Goal: Obtain resource: Obtain resource

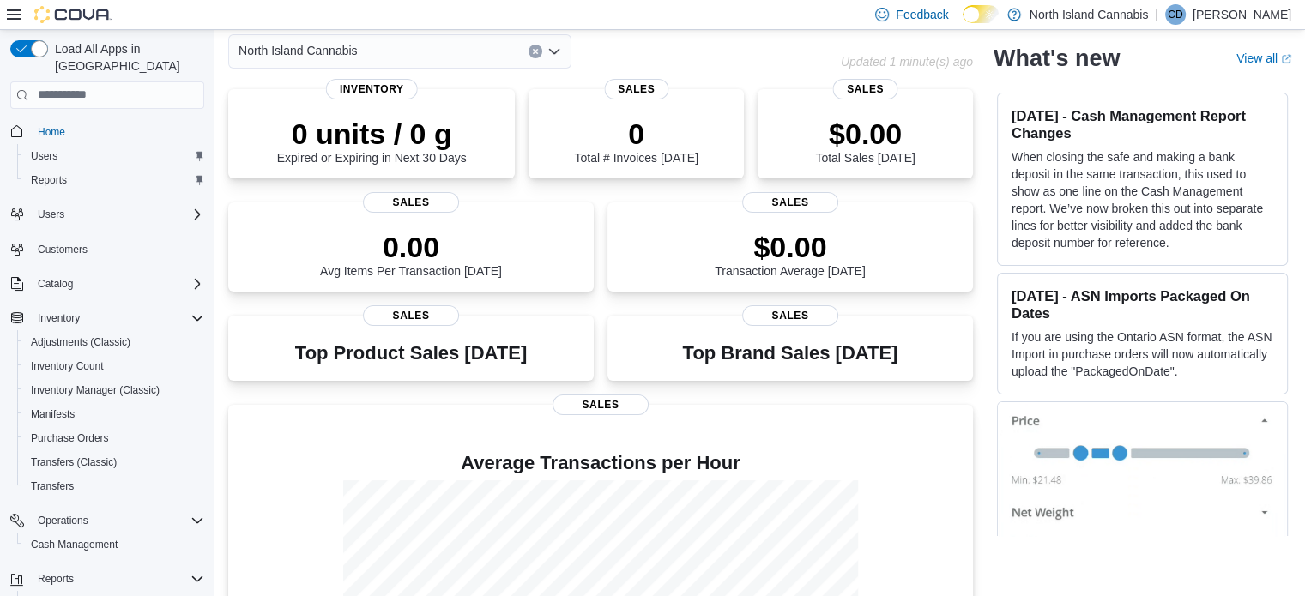
scroll to position [251, 0]
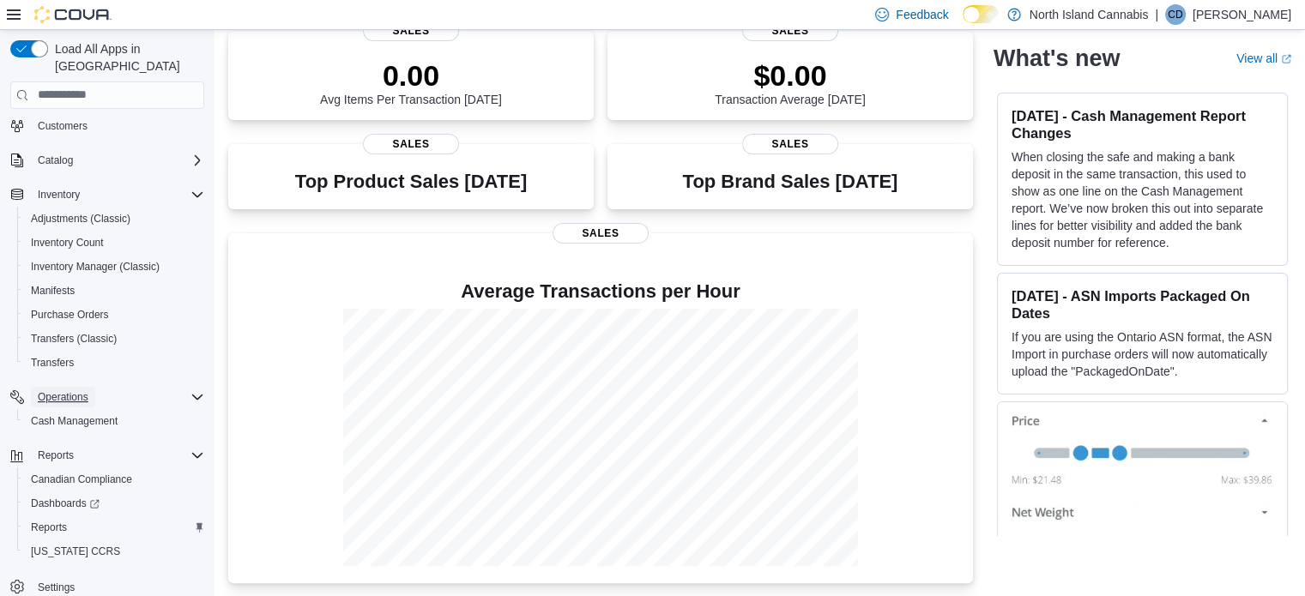
click at [56, 391] on span "Operations" at bounding box center [63, 398] width 51 height 14
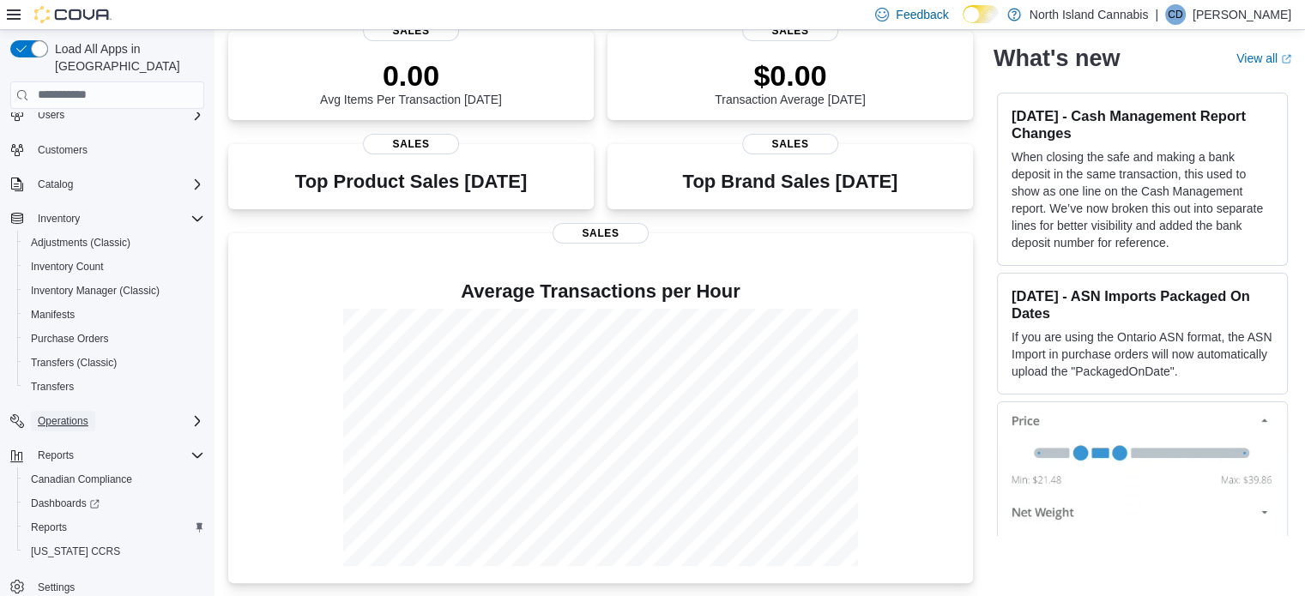
click at [62, 415] on span "Operations" at bounding box center [63, 422] width 51 height 14
click at [72, 439] on span "Cash Management" at bounding box center [74, 446] width 87 height 14
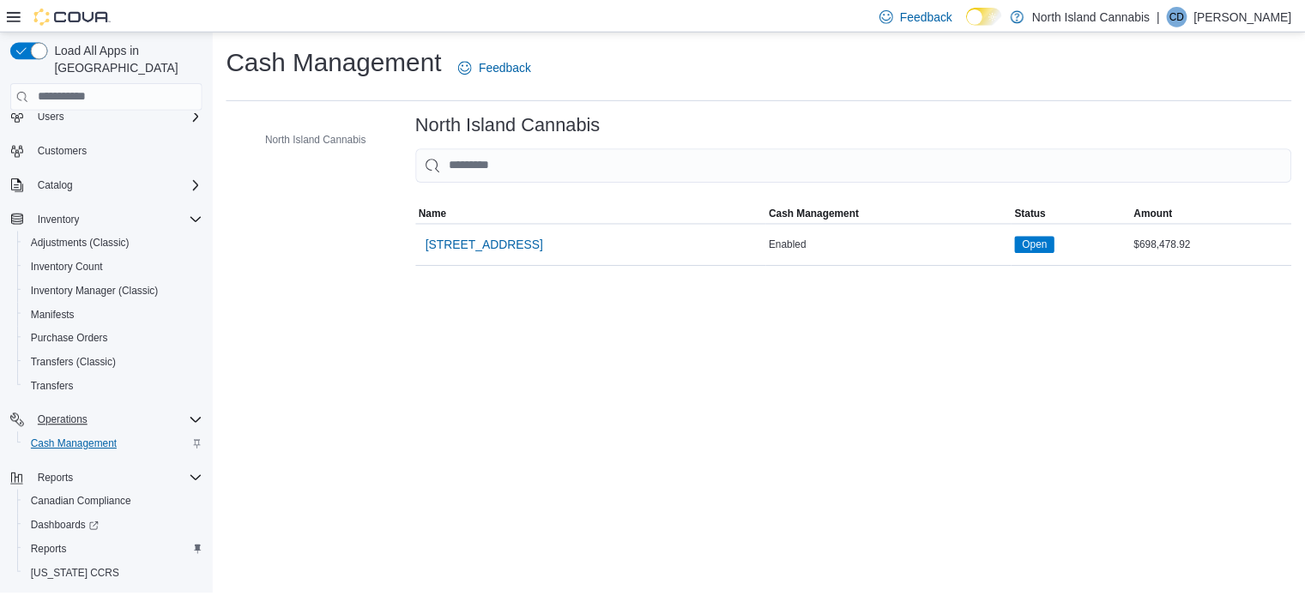
scroll to position [124, 0]
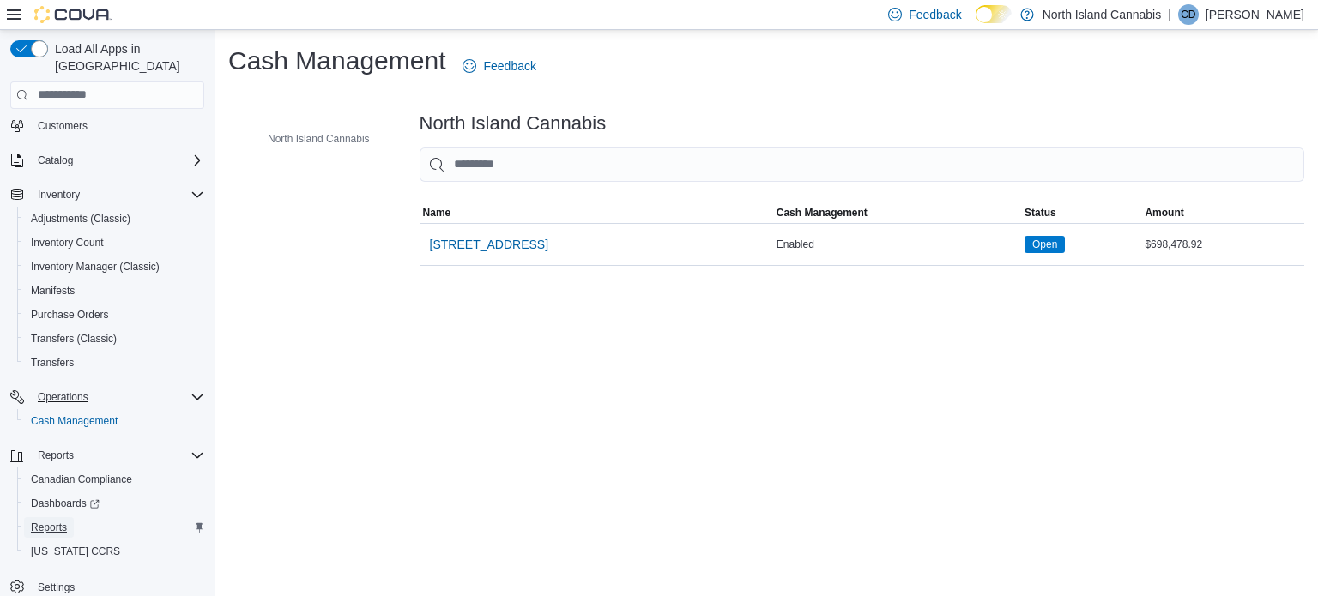
click at [48, 521] on span "Reports" at bounding box center [49, 528] width 36 height 14
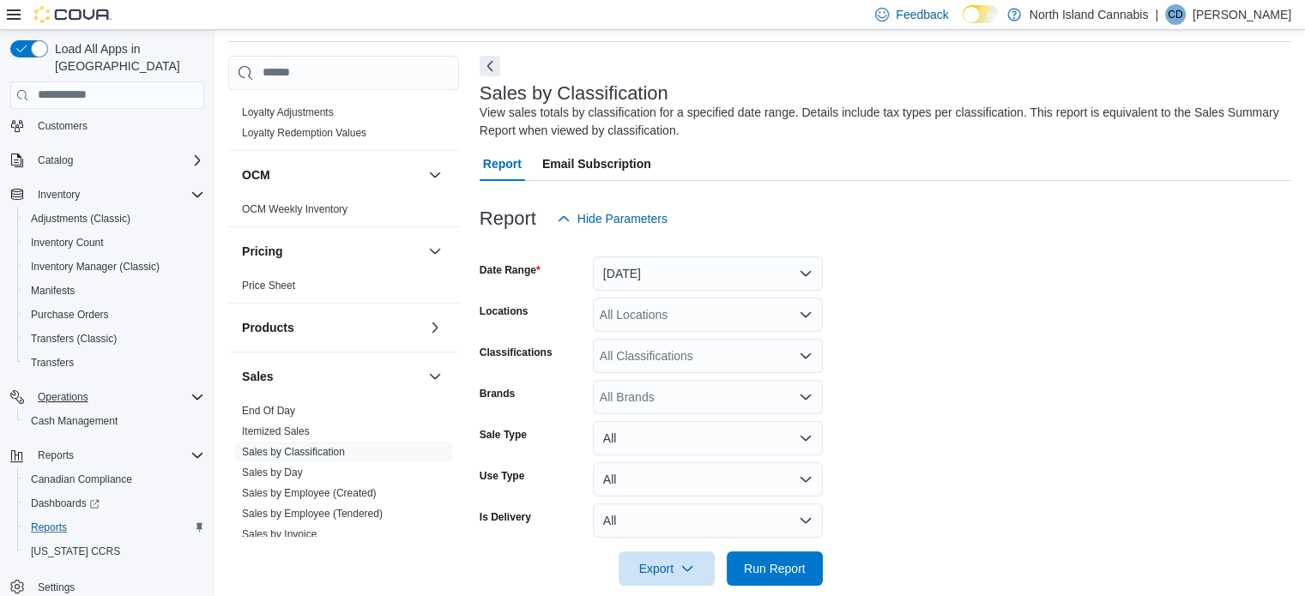
scroll to position [944, 0]
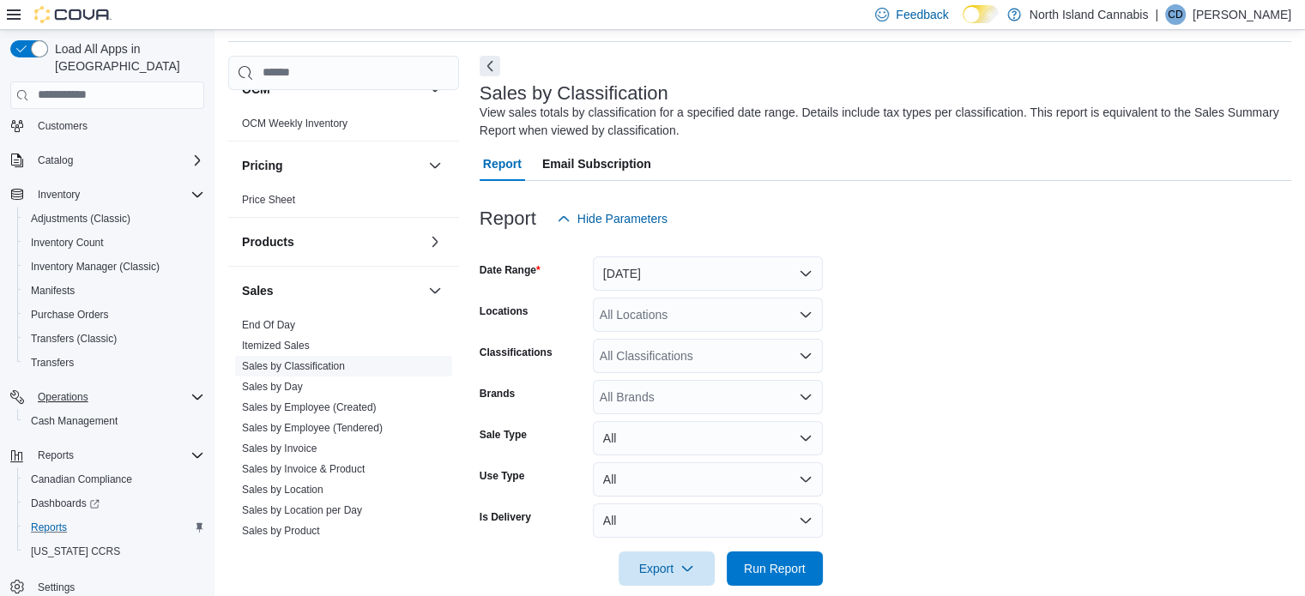
click at [269, 362] on link "Sales by Classification" at bounding box center [293, 366] width 103 height 12
click at [323, 366] on link "Sales by Classification" at bounding box center [293, 366] width 103 height 12
click at [327, 366] on link "Sales by Classification" at bounding box center [293, 366] width 103 height 12
click at [807, 271] on button "[DATE]" at bounding box center [708, 274] width 230 height 34
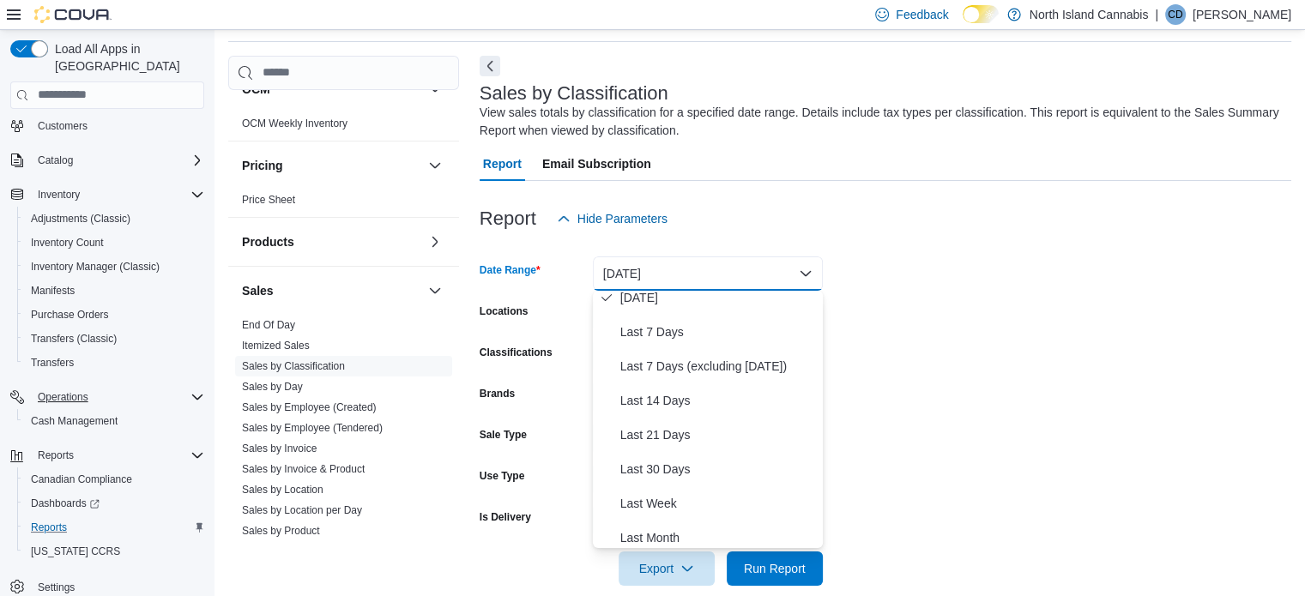
scroll to position [257, 0]
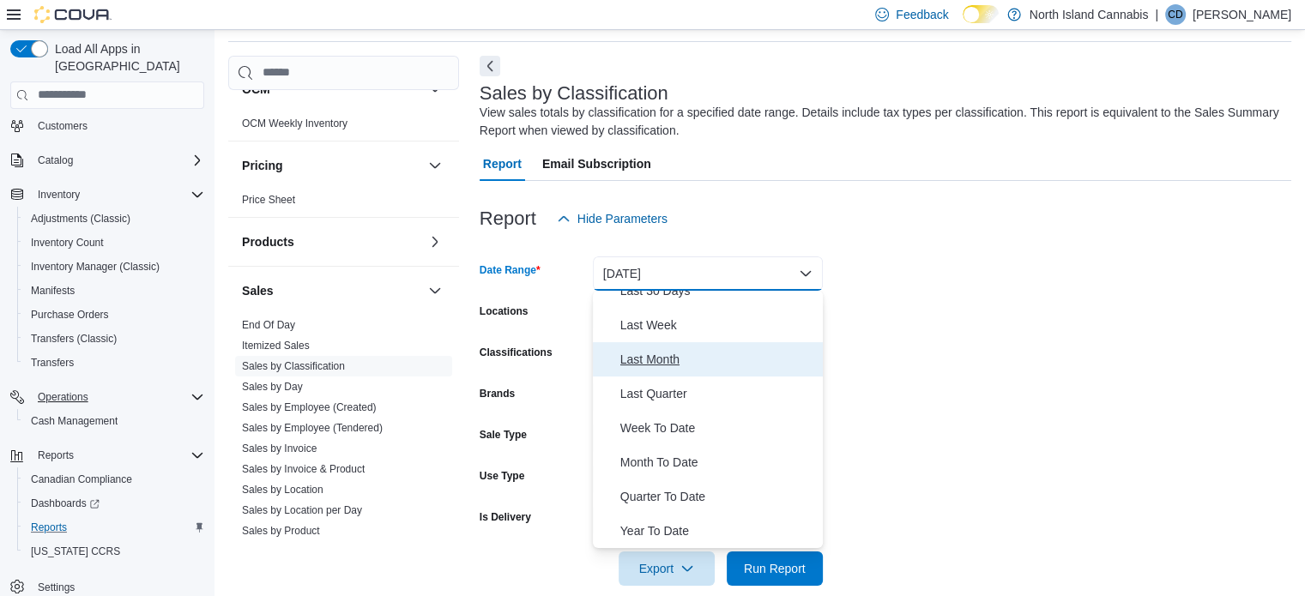
click at [645, 360] on span "Last Month" at bounding box center [719, 359] width 196 height 21
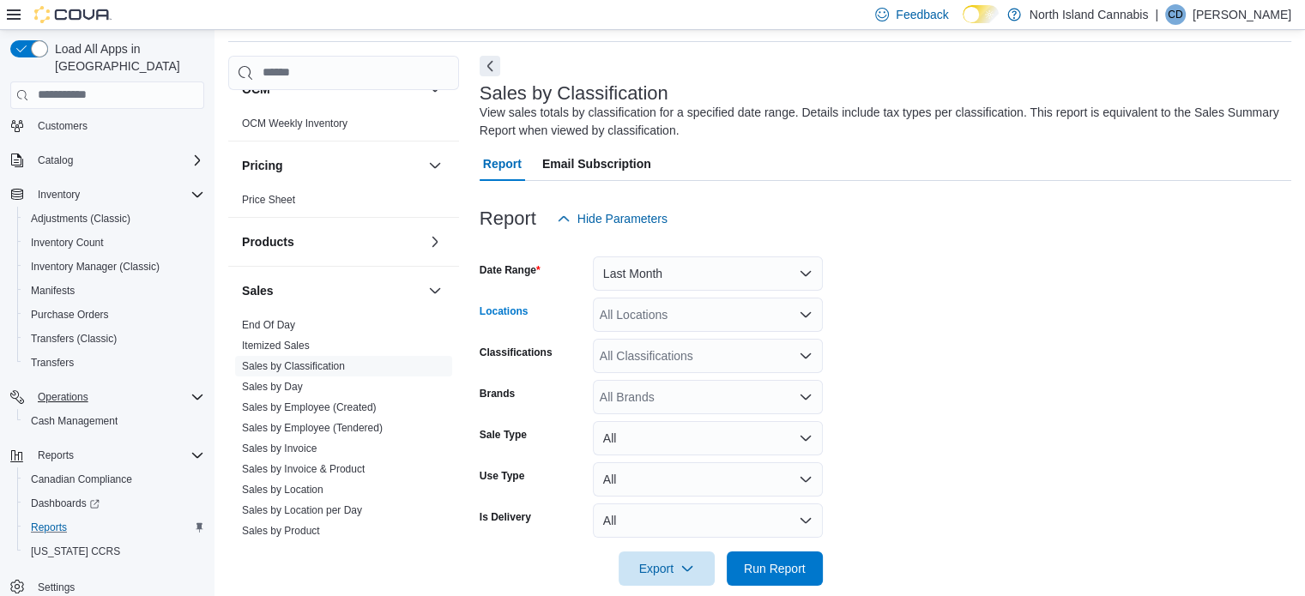
click at [807, 316] on icon "Open list of options" at bounding box center [806, 315] width 14 height 14
click at [677, 345] on span "North Island Cannabis" at bounding box center [680, 344] width 119 height 17
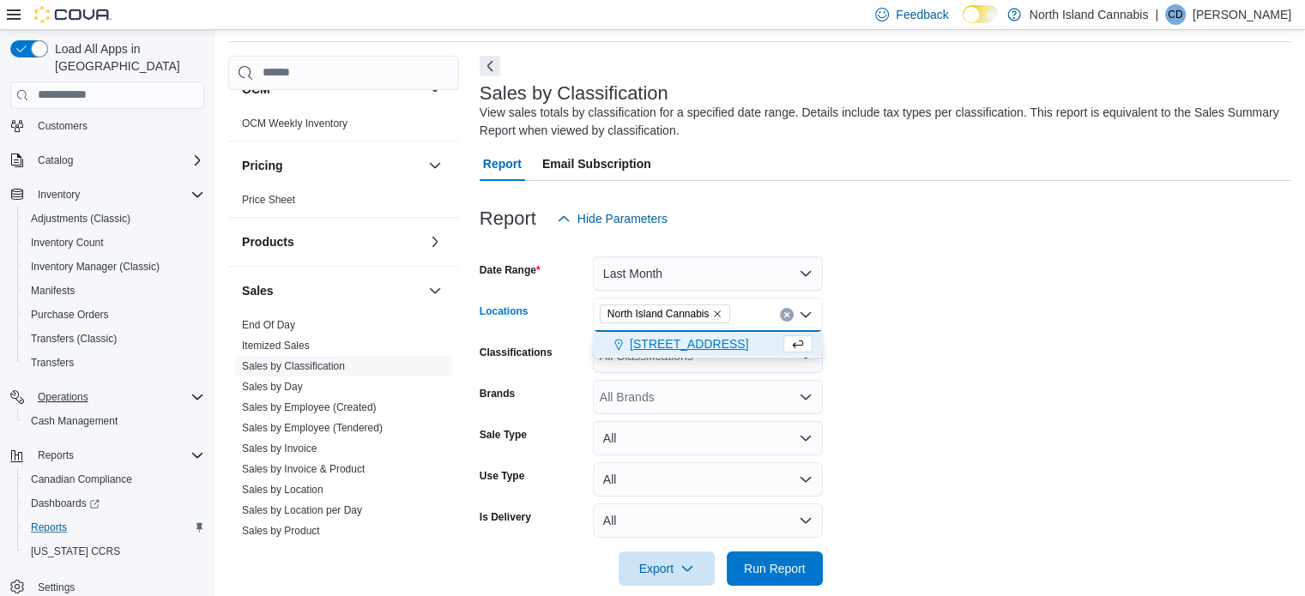
click at [875, 325] on form "Date Range Last Month Locations [GEOGRAPHIC_DATA] [GEOGRAPHIC_DATA] Combo box. …" at bounding box center [886, 411] width 812 height 350
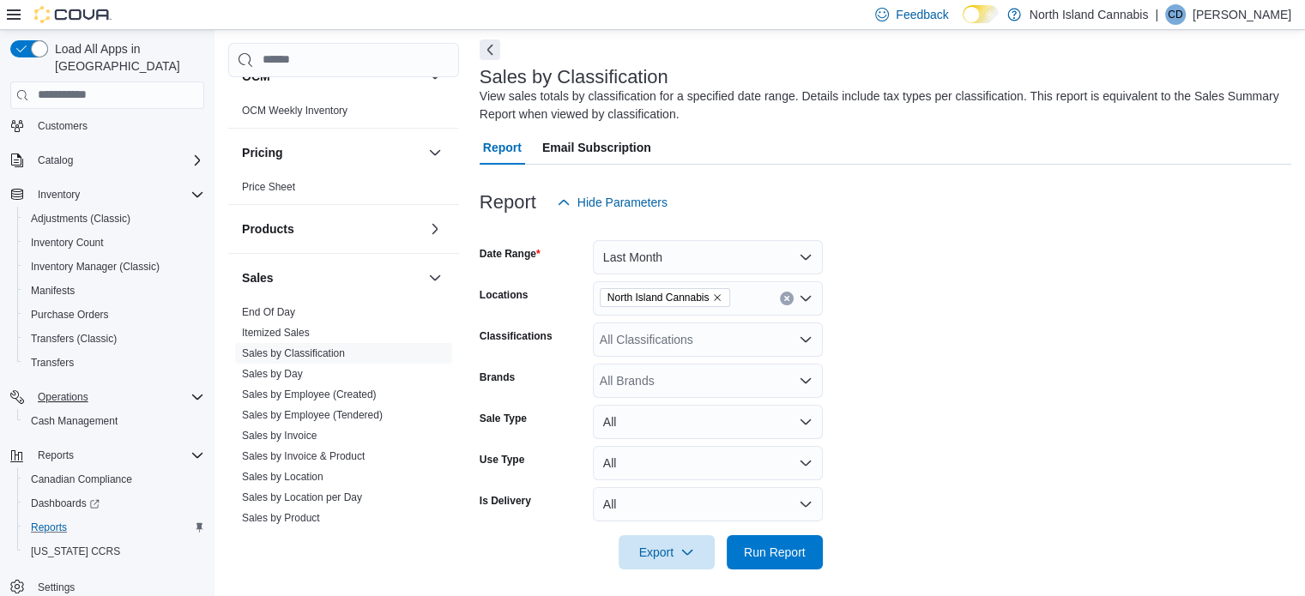
scroll to position [81, 0]
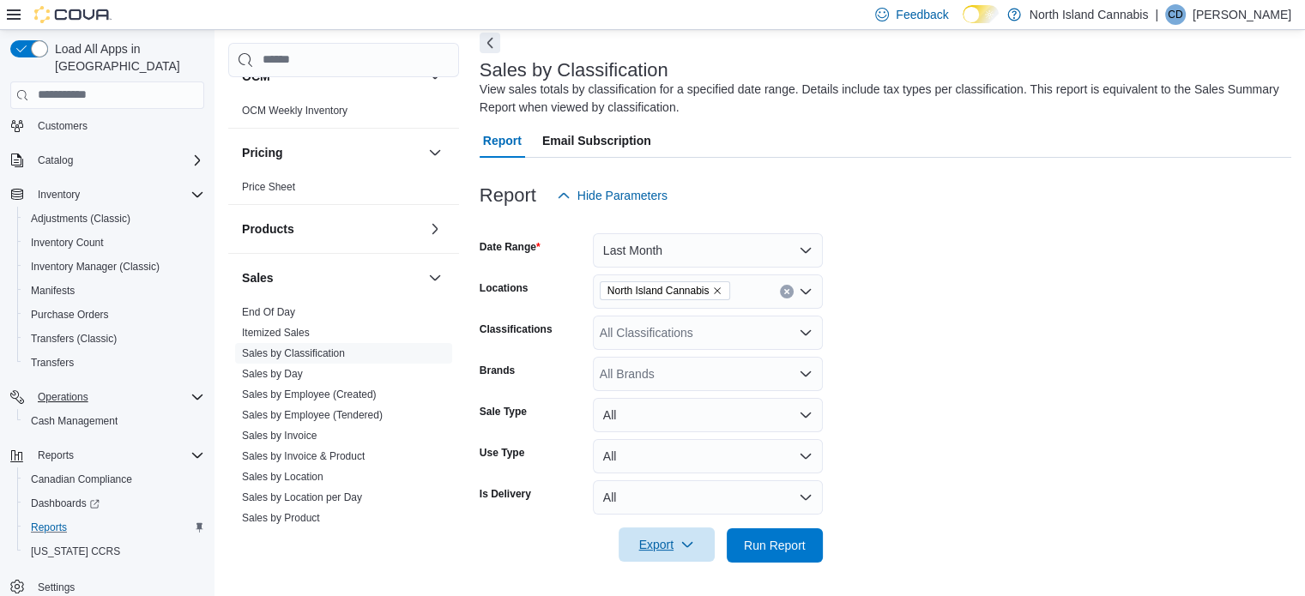
click at [690, 543] on icon "button" at bounding box center [688, 545] width 14 height 14
click at [647, 440] on span "Export to Excel" at bounding box center [669, 440] width 77 height 14
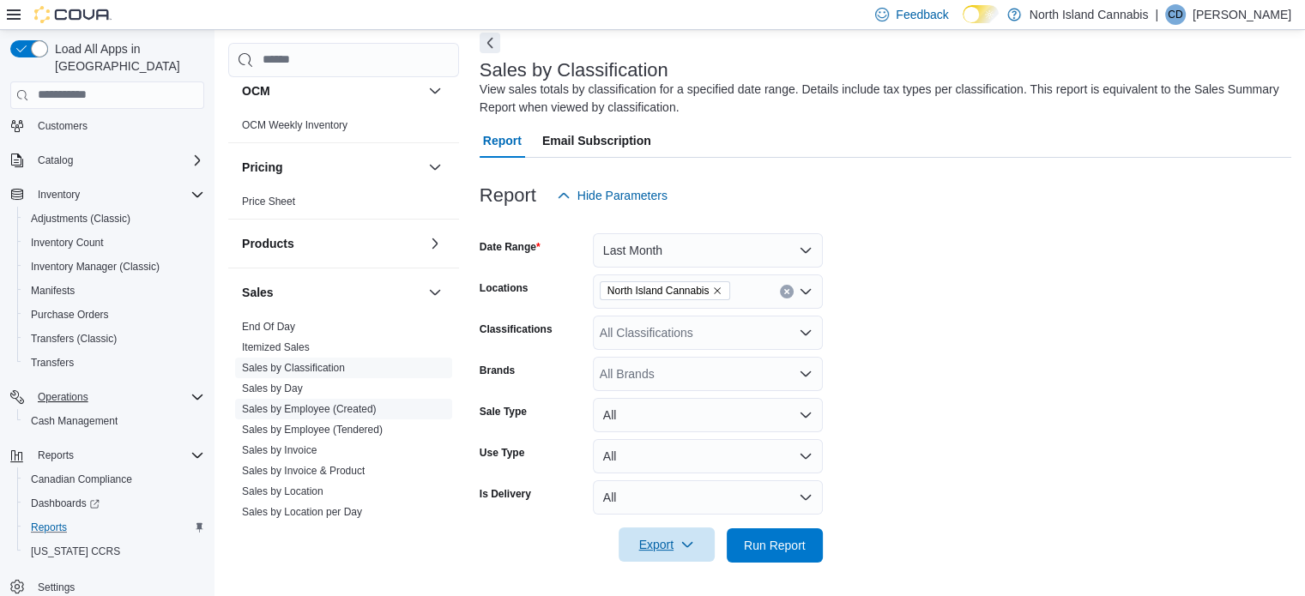
scroll to position [944, 0]
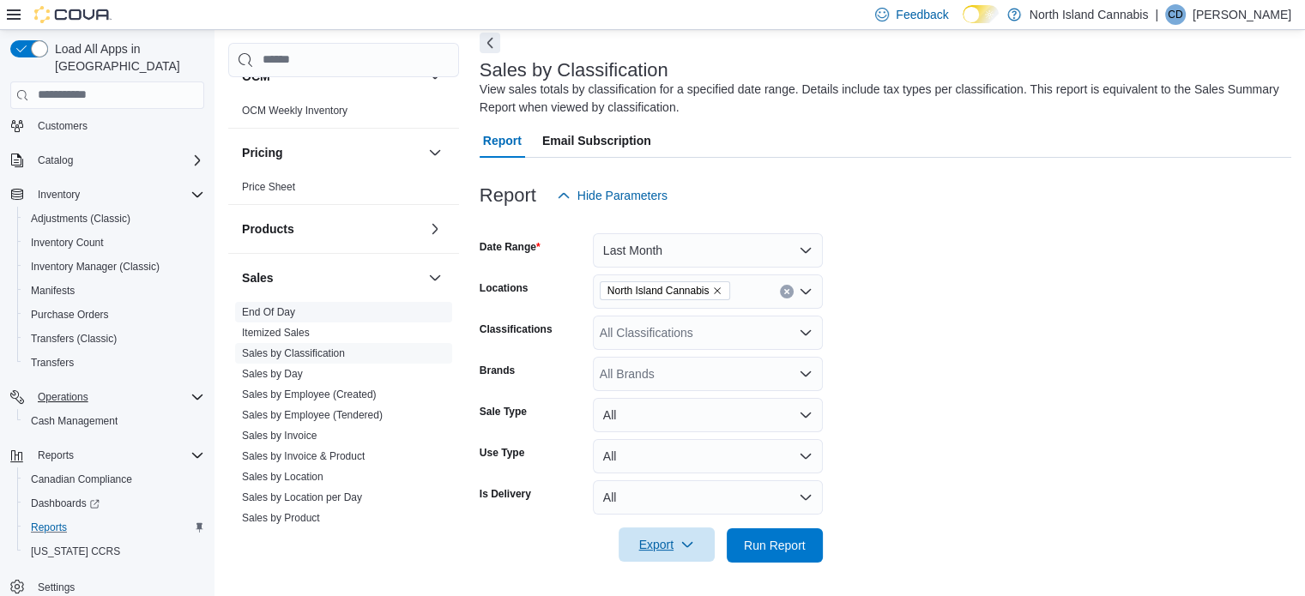
click at [269, 300] on div "Sales End Of Day Itemized Sales Sales by Classification Sales by Day Sales by E…" at bounding box center [343, 425] width 231 height 344
drag, startPoint x: 271, startPoint y: 305, endPoint x: 306, endPoint y: 305, distance: 34.3
click at [270, 306] on link "End Of Day" at bounding box center [268, 312] width 53 height 12
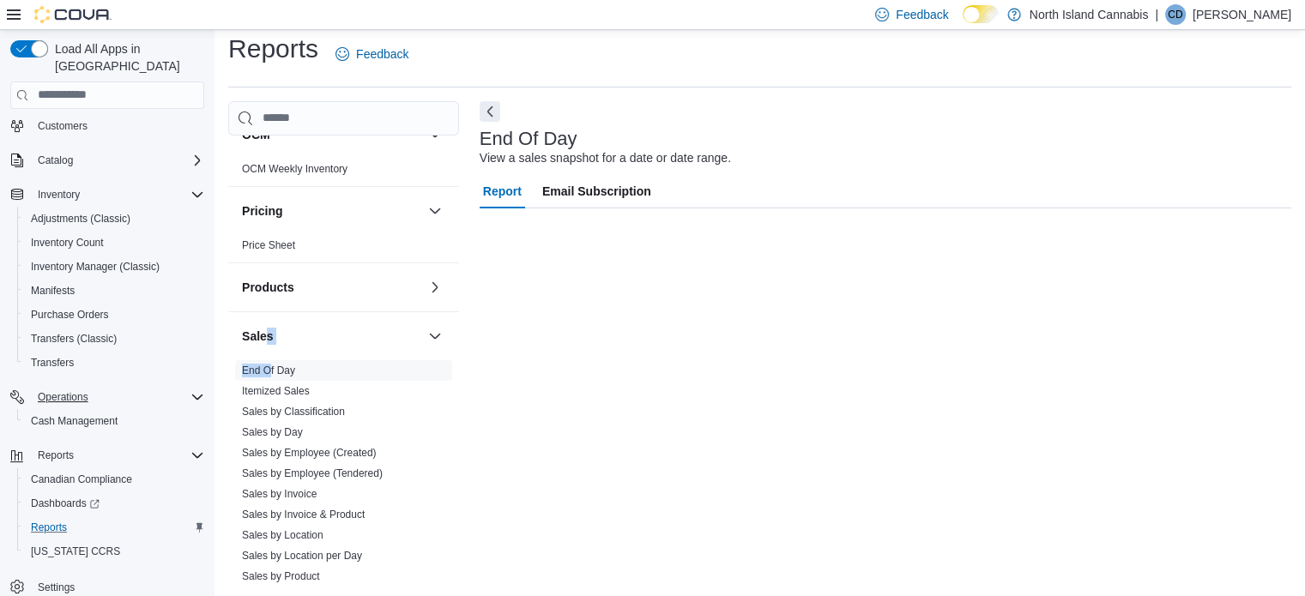
scroll to position [11, 0]
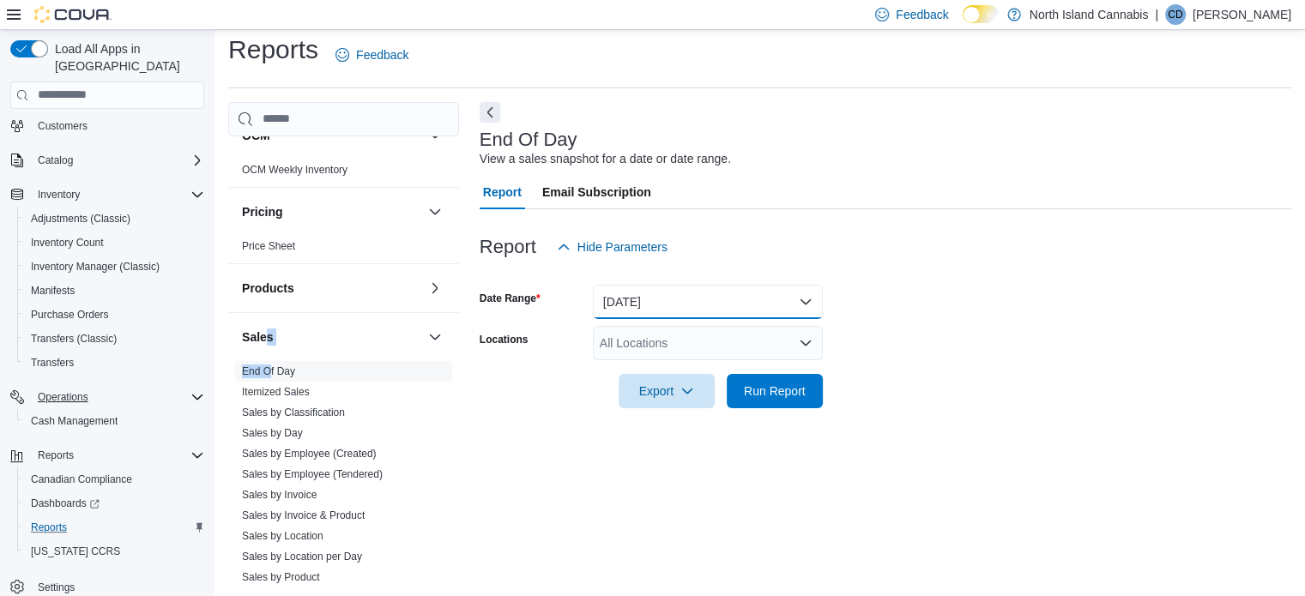
drag, startPoint x: 803, startPoint y: 294, endPoint x: 816, endPoint y: 289, distance: 13.9
click at [803, 295] on button "[DATE]" at bounding box center [708, 302] width 230 height 34
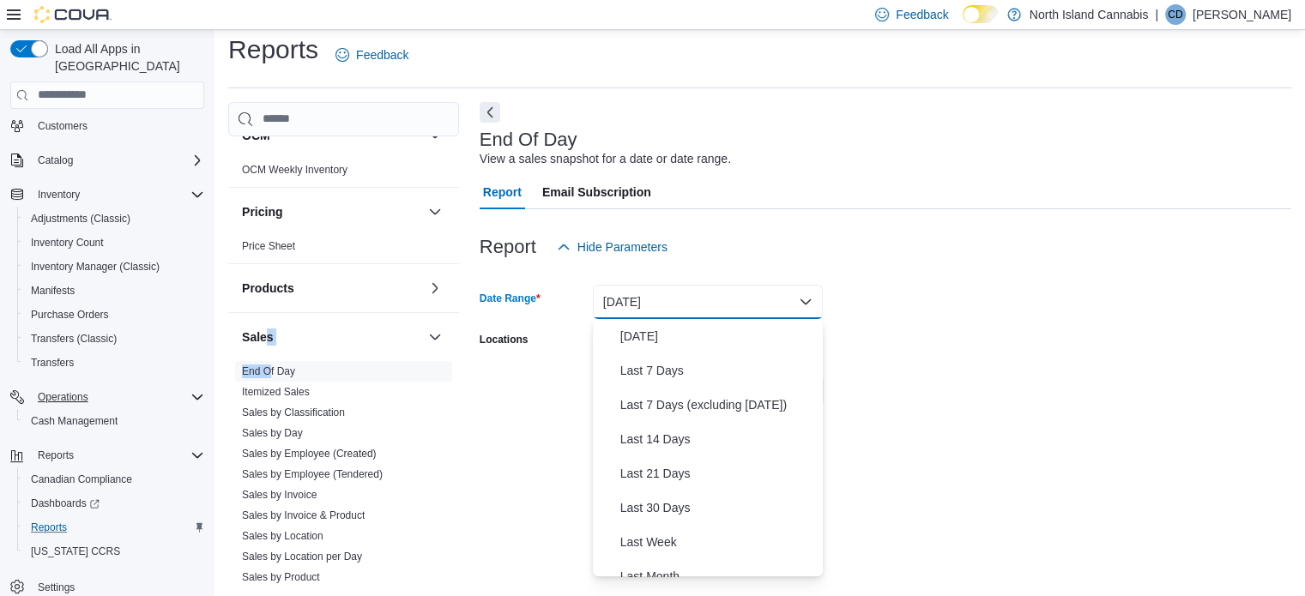
scroll to position [257, 0]
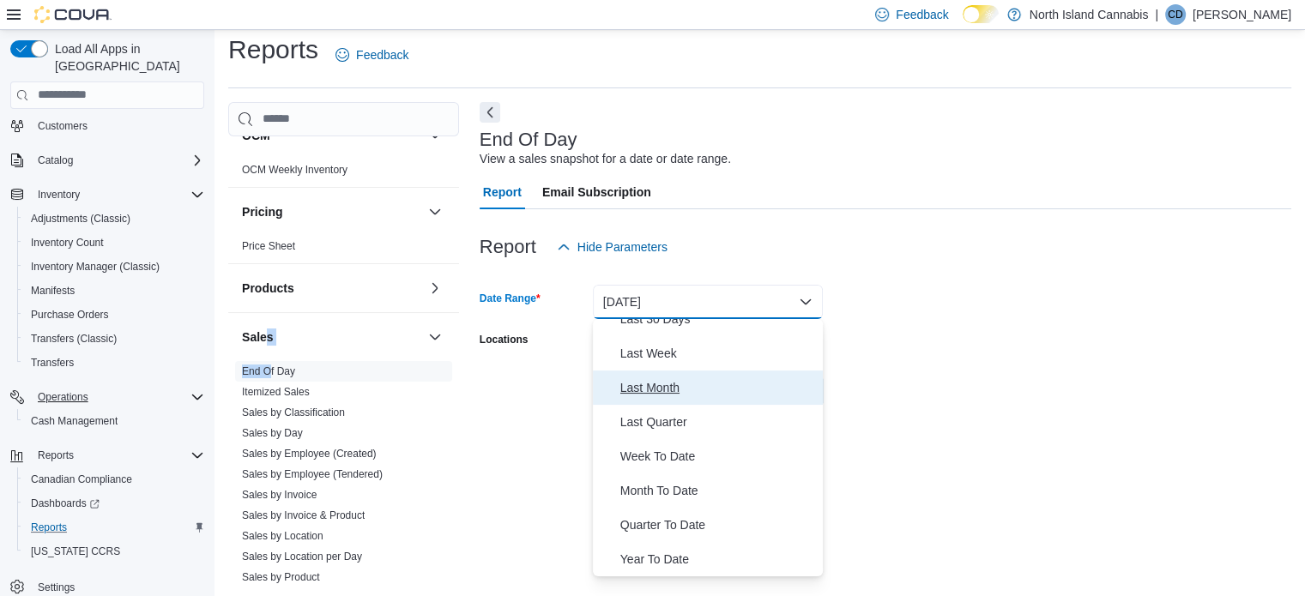
click at [646, 387] on span "Last Month" at bounding box center [719, 388] width 196 height 21
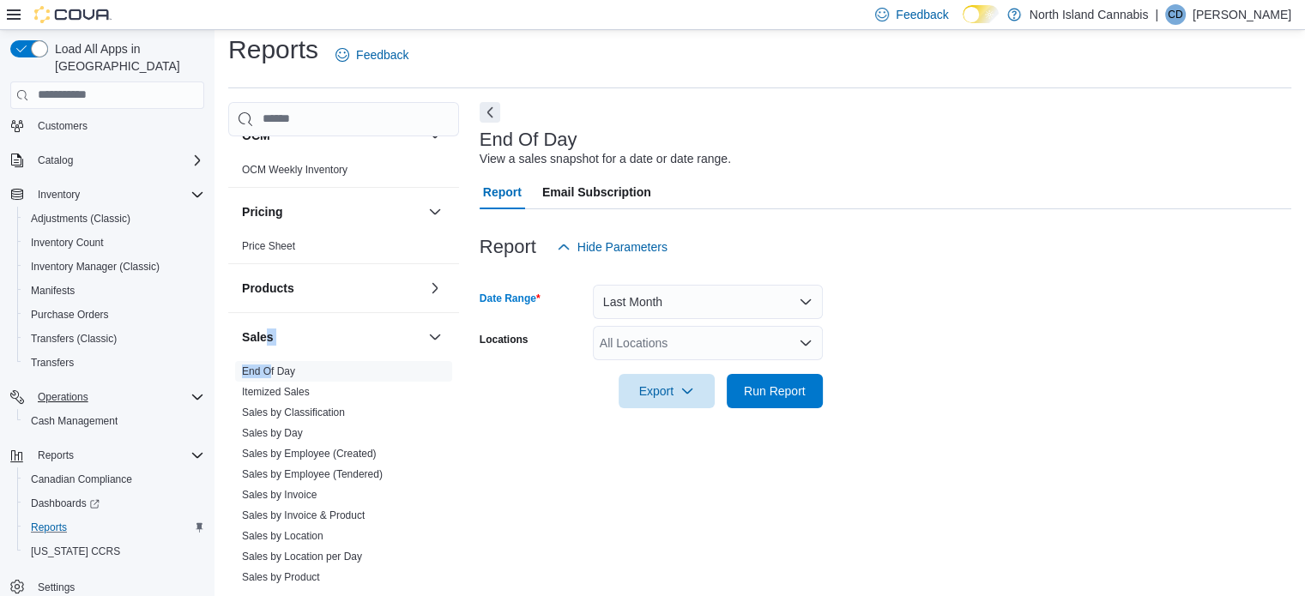
click at [807, 339] on icon "Open list of options" at bounding box center [806, 343] width 14 height 14
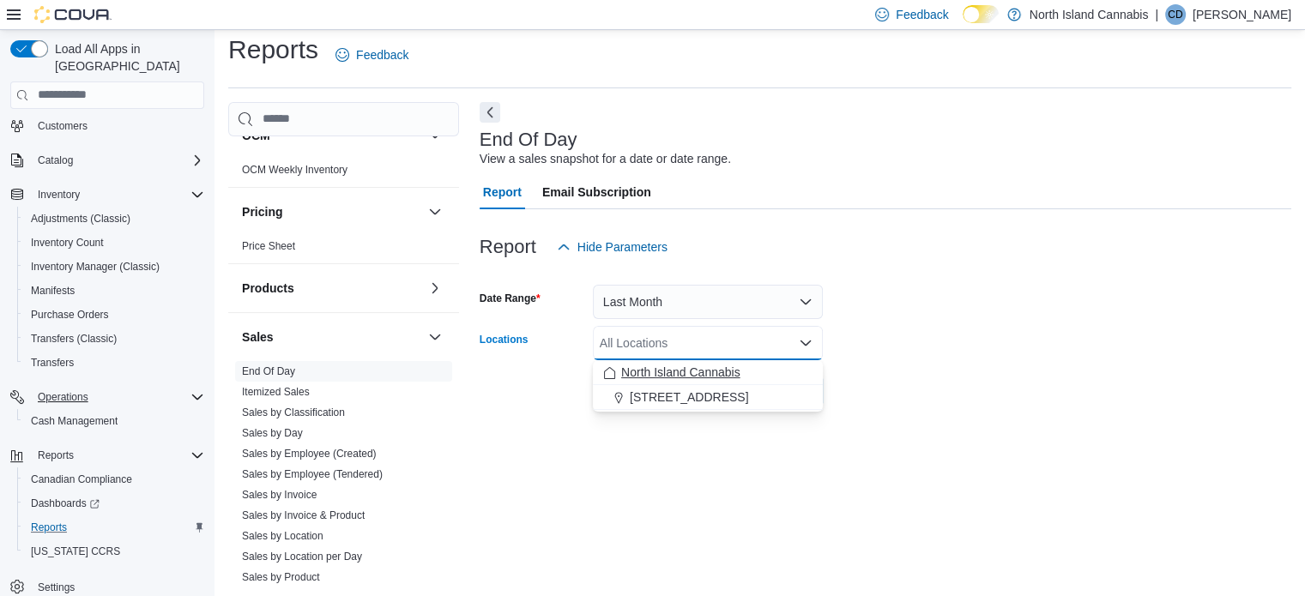
click at [676, 360] on button "North Island Cannabis" at bounding box center [708, 372] width 230 height 25
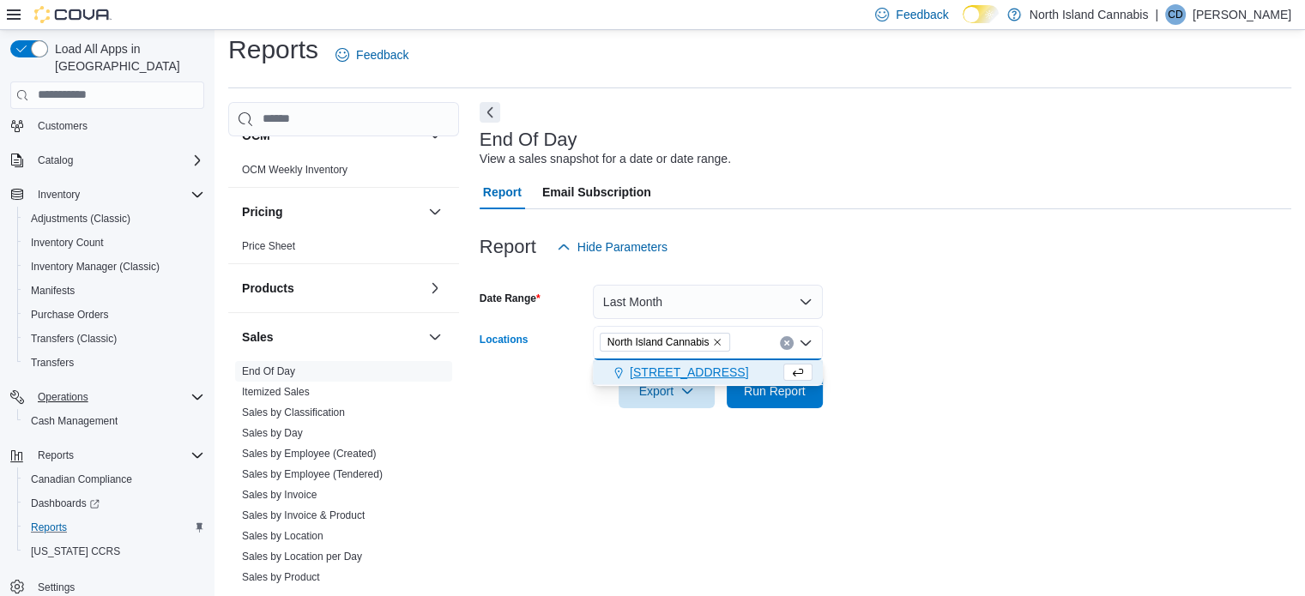
drag, startPoint x: 935, startPoint y: 357, endPoint x: 893, endPoint y: 382, distance: 48.9
click at [935, 358] on form "Date Range Last Month Locations [GEOGRAPHIC_DATA] [GEOGRAPHIC_DATA] Combo box. …" at bounding box center [886, 336] width 812 height 144
click at [685, 387] on icon "button" at bounding box center [688, 391] width 14 height 14
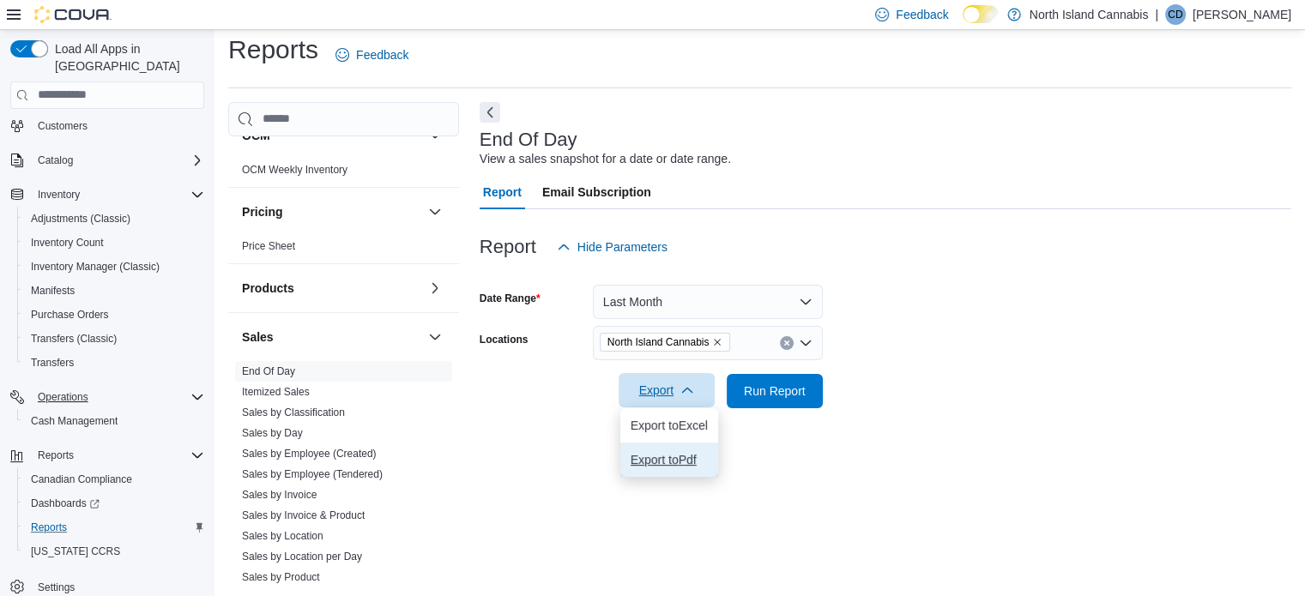
click at [643, 456] on span "Export to Pdf" at bounding box center [669, 460] width 77 height 14
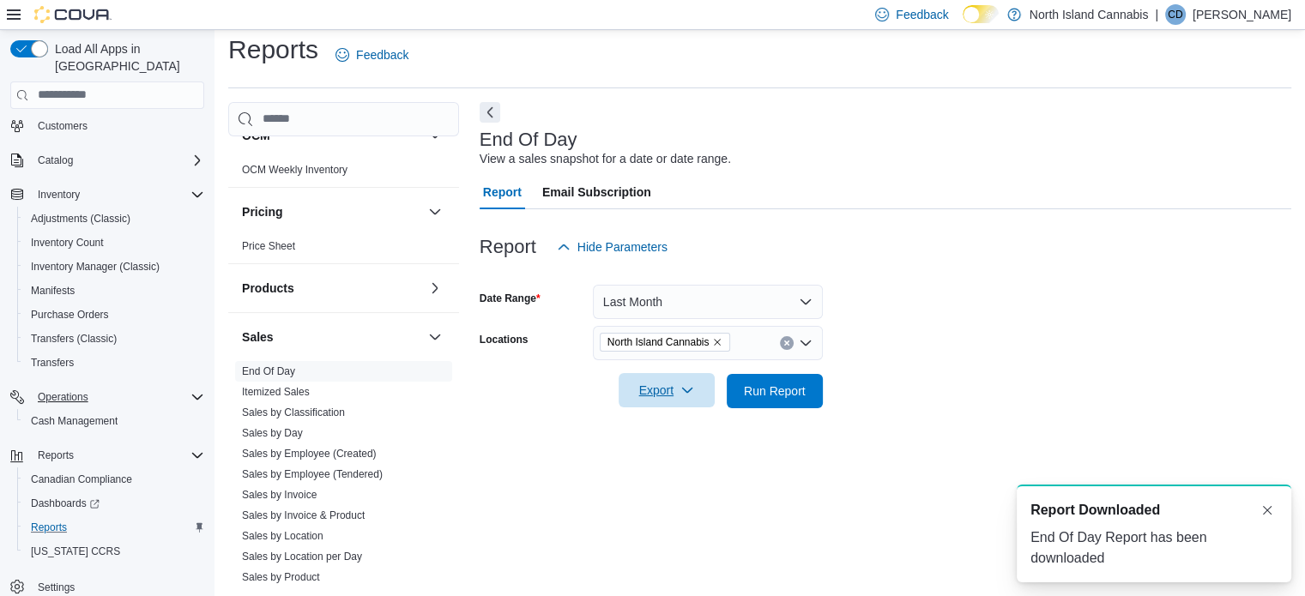
scroll to position [0, 0]
